Goal: Transaction & Acquisition: Purchase product/service

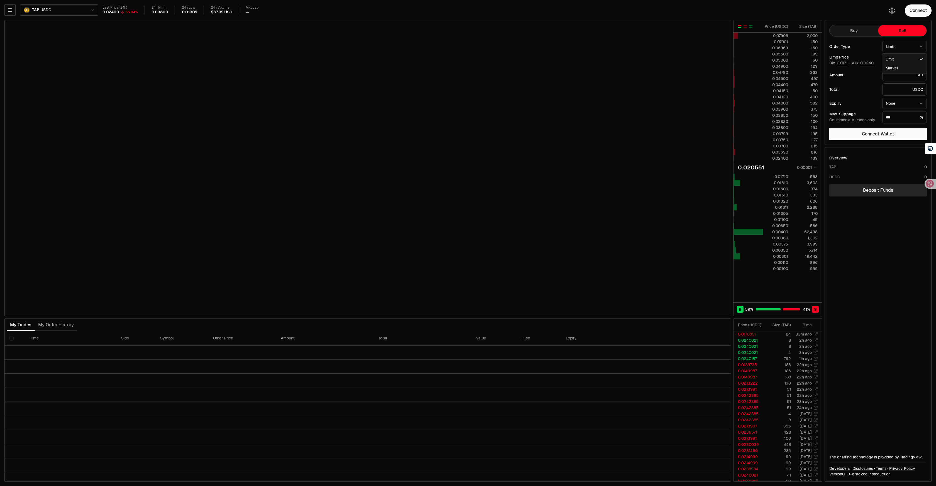
click at [904, 49] on html "Neutron Balance Earn Supervaults Bridge Orderbook Stake Ecosystem Governance Do…" at bounding box center [468, 243] width 936 height 486
select select "******"
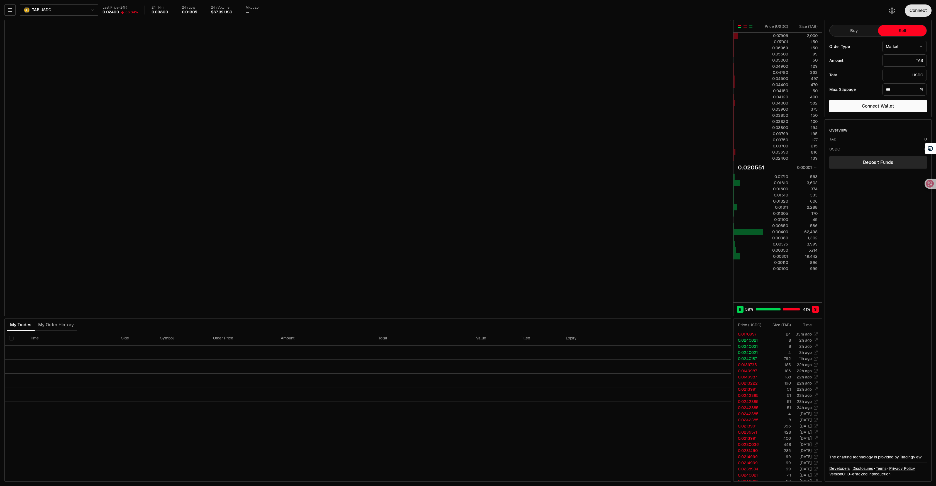
click at [927, 11] on button "Connect" at bounding box center [918, 10] width 27 height 12
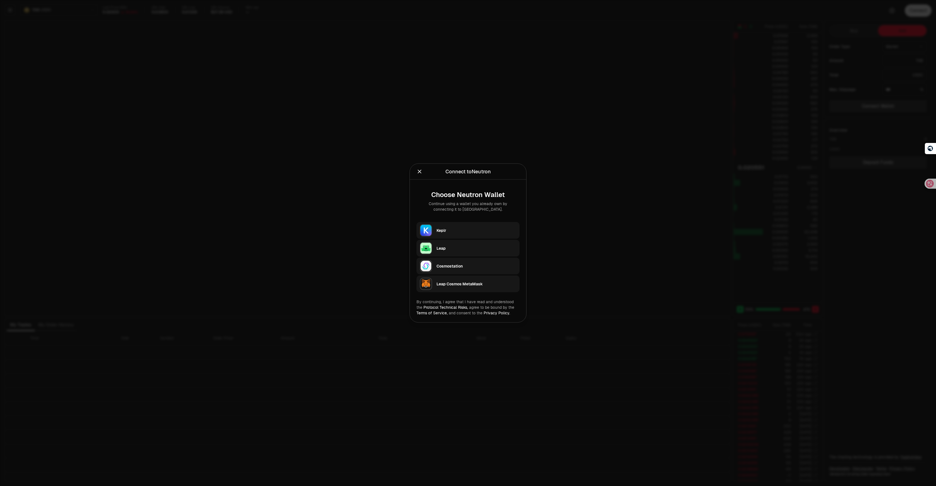
click at [487, 250] on div "Leap" at bounding box center [477, 249] width 80 height 6
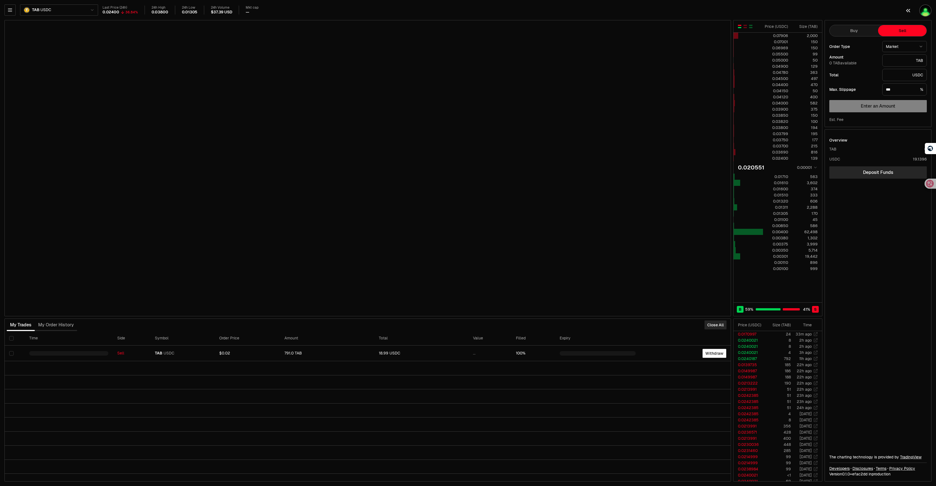
click at [931, 8] on img "button" at bounding box center [926, 10] width 12 height 12
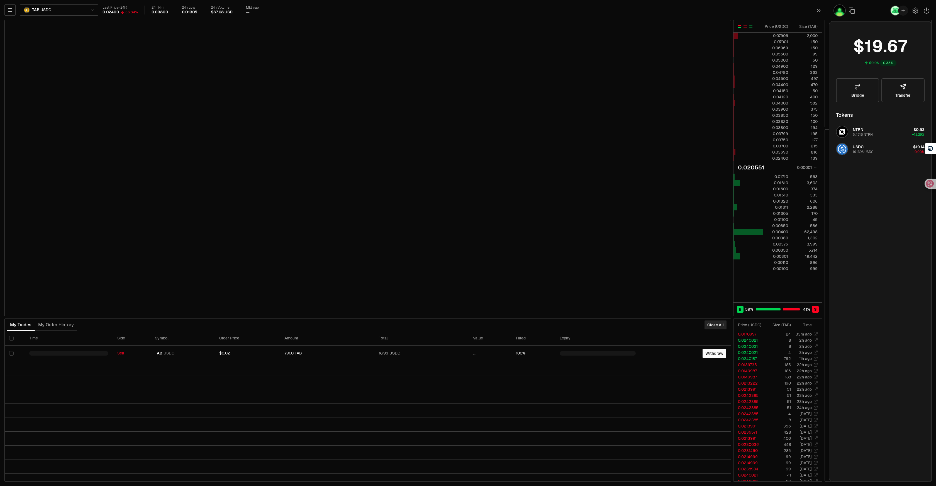
click at [864, 184] on div "$0.06 0.33% Bridge Transfer Tokens NTRN 5.4318 NTRN $0.53 +12.29% USDC 19.1396 …" at bounding box center [880, 251] width 89 height 446
click at [865, 192] on div "$0.06 0.33% Bridge Transfer Tokens NTRN 5.4318 NTRN $0.53 +12.29% USDC 19.1396 …" at bounding box center [880, 251] width 89 height 446
click at [795, 1] on div "TAB USDC Last Price (24h) 0.02400 36.84% 24h High 0.03800 24h Low 0.01305 24h V…" at bounding box center [468, 243] width 936 height 486
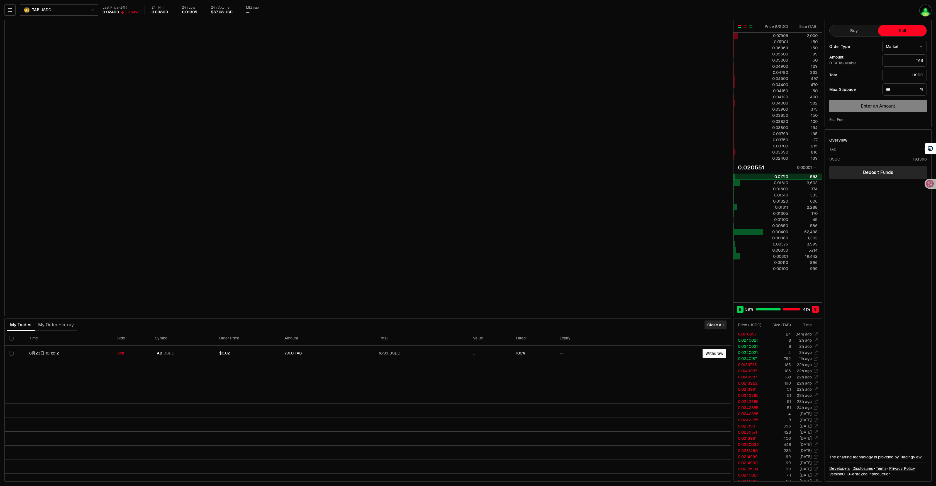
click at [772, 178] on div "0.01710" at bounding box center [776, 177] width 25 height 6
click at [908, 61] on input "text" at bounding box center [900, 61] width 28 height 6
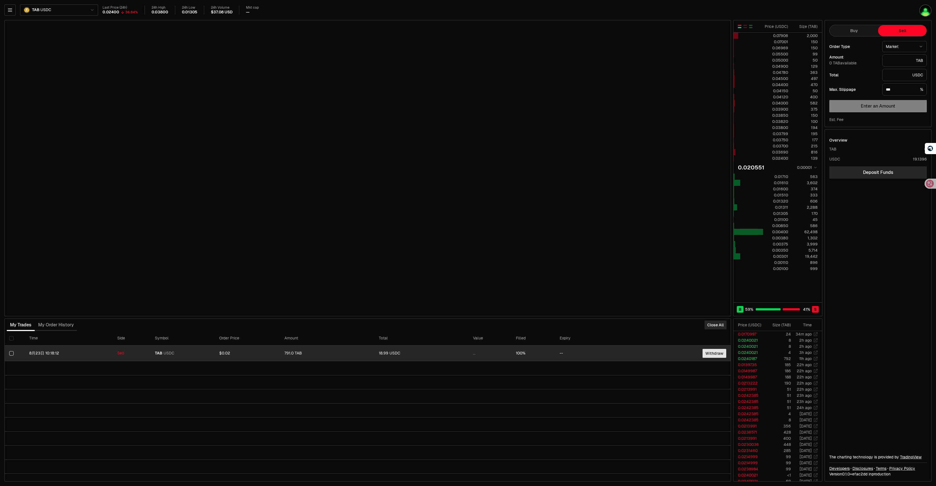
click at [712, 353] on button "Withdraw" at bounding box center [715, 353] width 24 height 9
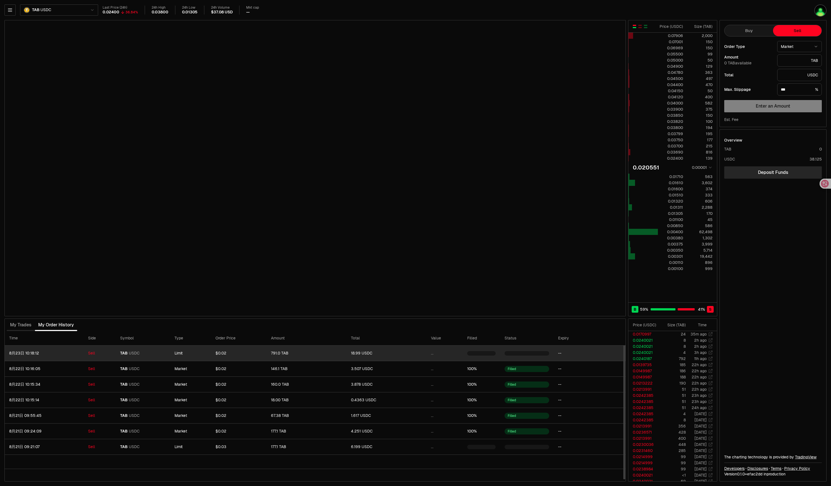
click at [34, 355] on time "8月23日 10:18:12" at bounding box center [24, 353] width 30 height 5
click at [150, 354] on span "TAB USDC" at bounding box center [141, 353] width 45 height 5
click at [198, 353] on td "Limit" at bounding box center [189, 354] width 41 height 16
click at [261, 355] on td "$0.02" at bounding box center [236, 354] width 55 height 16
click at [277, 355] on div "791.0 TAB" at bounding box center [304, 353] width 70 height 5
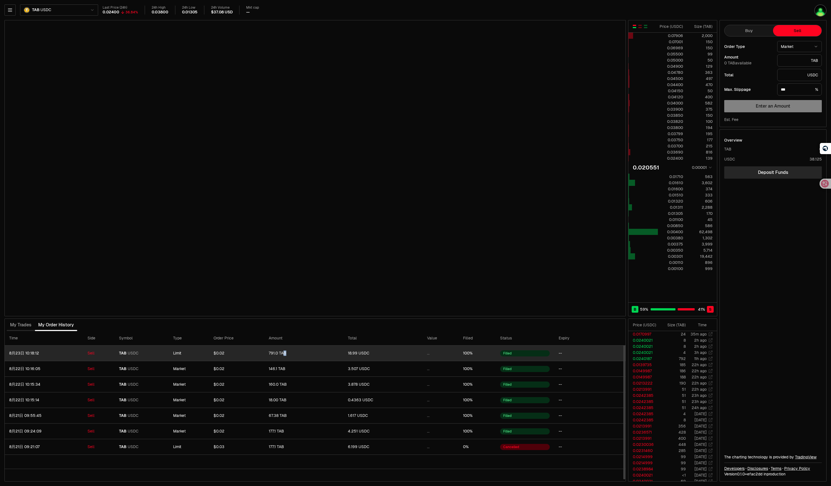
drag, startPoint x: 285, startPoint y: 355, endPoint x: 289, endPoint y: 356, distance: 4.2
click at [286, 356] on div "791.0 TAB" at bounding box center [304, 353] width 70 height 5
click at [303, 356] on td "791.0 TAB" at bounding box center [303, 354] width 79 height 16
click at [339, 357] on td "791.0 TAB" at bounding box center [303, 354] width 79 height 16
click at [84, 358] on td "Sell" at bounding box center [99, 354] width 32 height 16
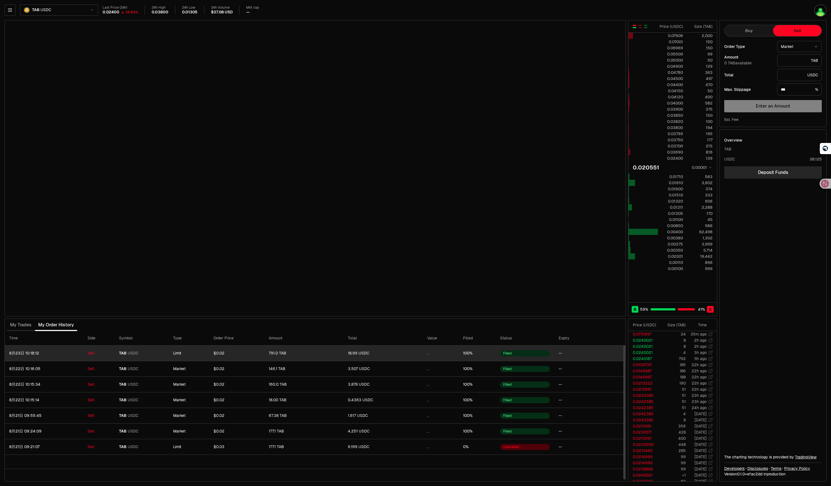
click at [518, 357] on td "Filled" at bounding box center [524, 354] width 59 height 16
